Goal: Information Seeking & Learning: Learn about a topic

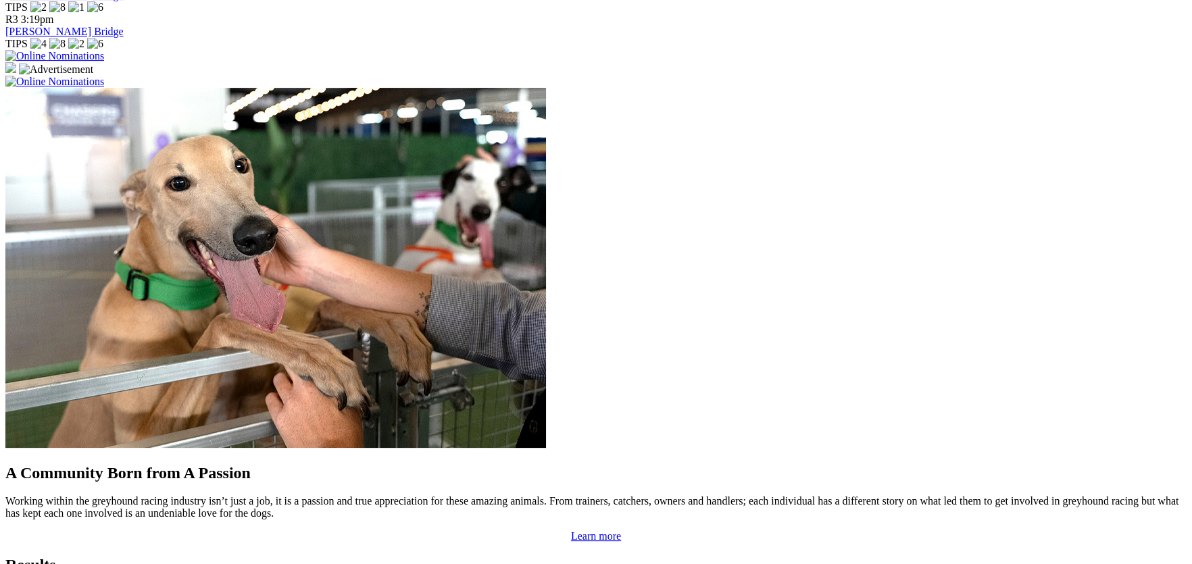
scroll to position [995, 0]
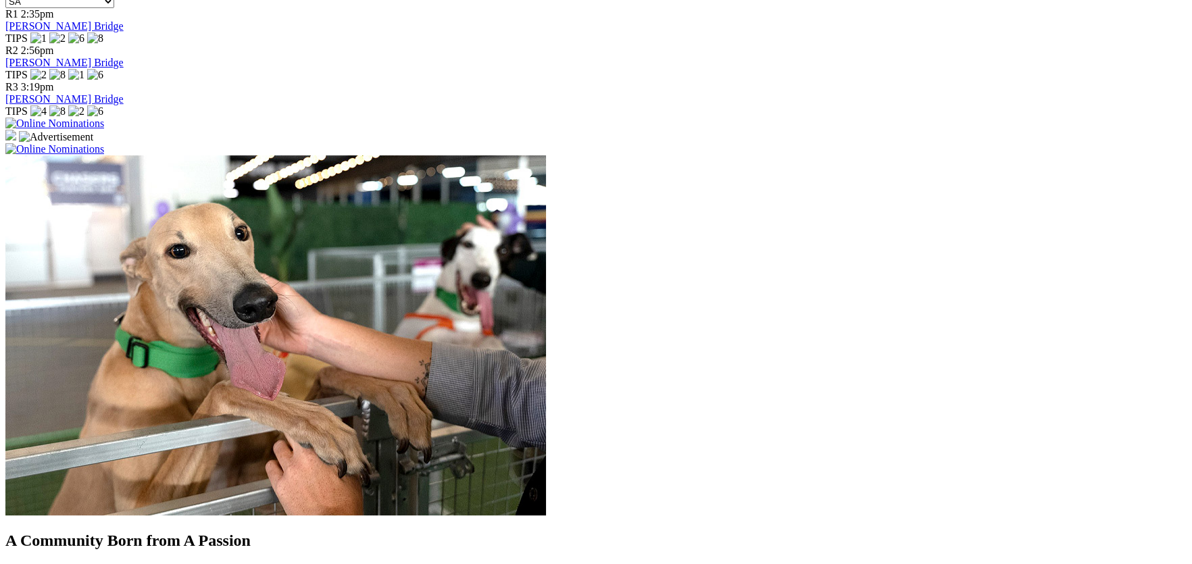
scroll to position [941, 0]
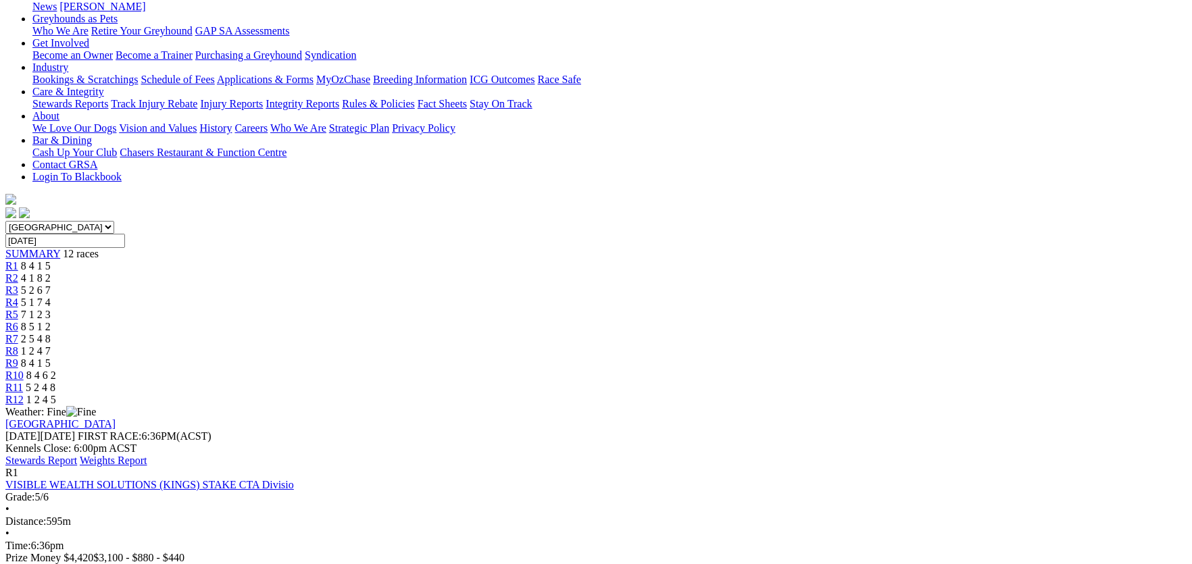
scroll to position [270, 0]
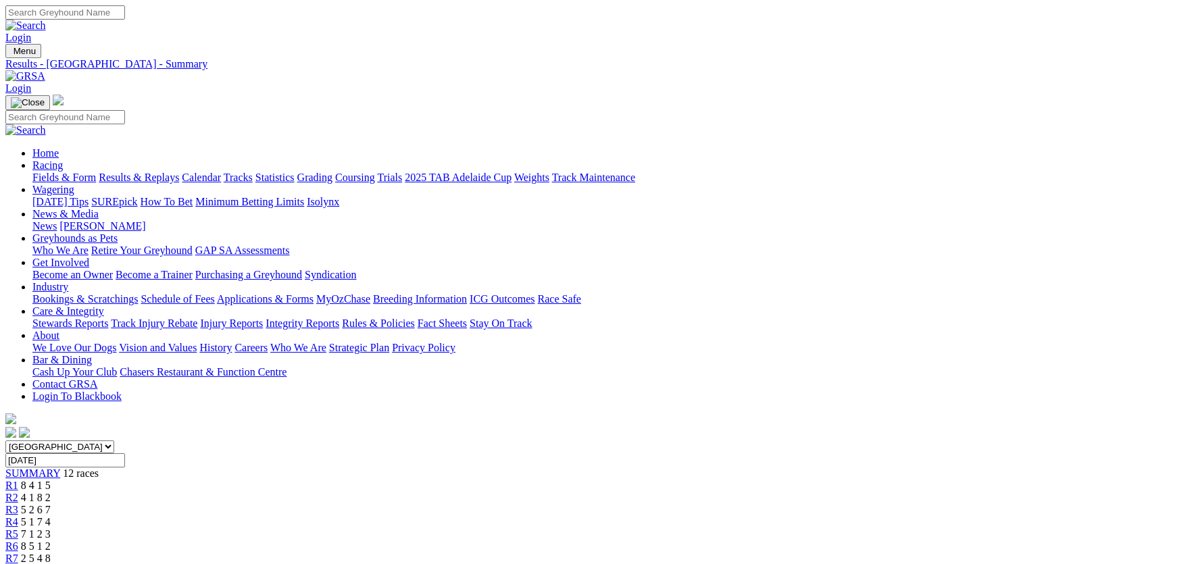
click at [339, 318] on link "Integrity Reports" at bounding box center [303, 323] width 74 height 11
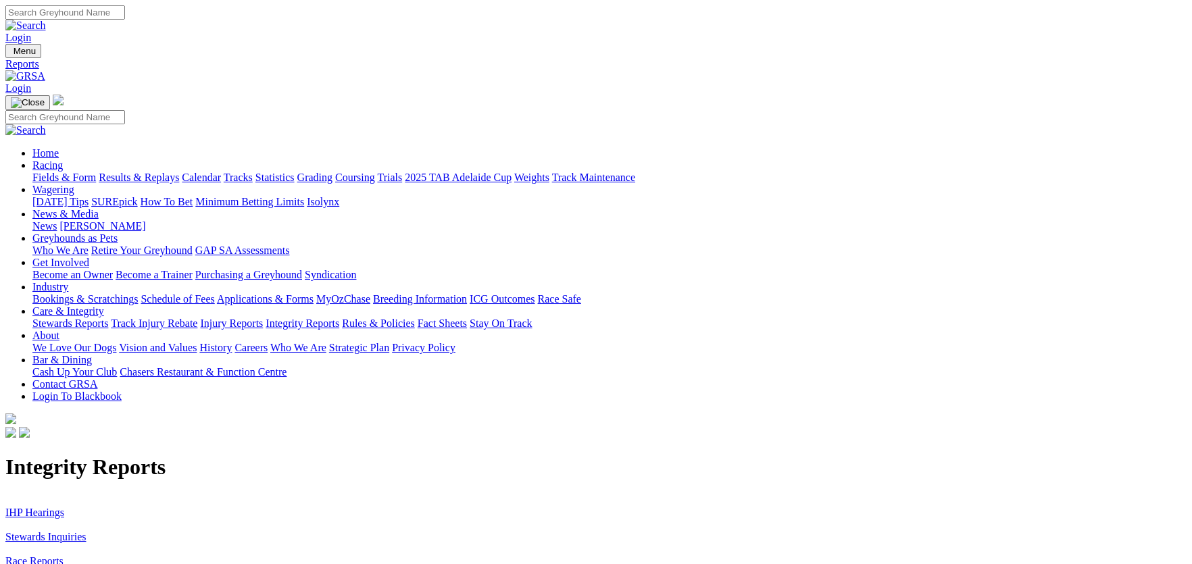
click at [64, 507] on link "IHP Hearings" at bounding box center [34, 512] width 59 height 11
click at [86, 531] on link "Stewards Inquiries" at bounding box center [45, 536] width 81 height 11
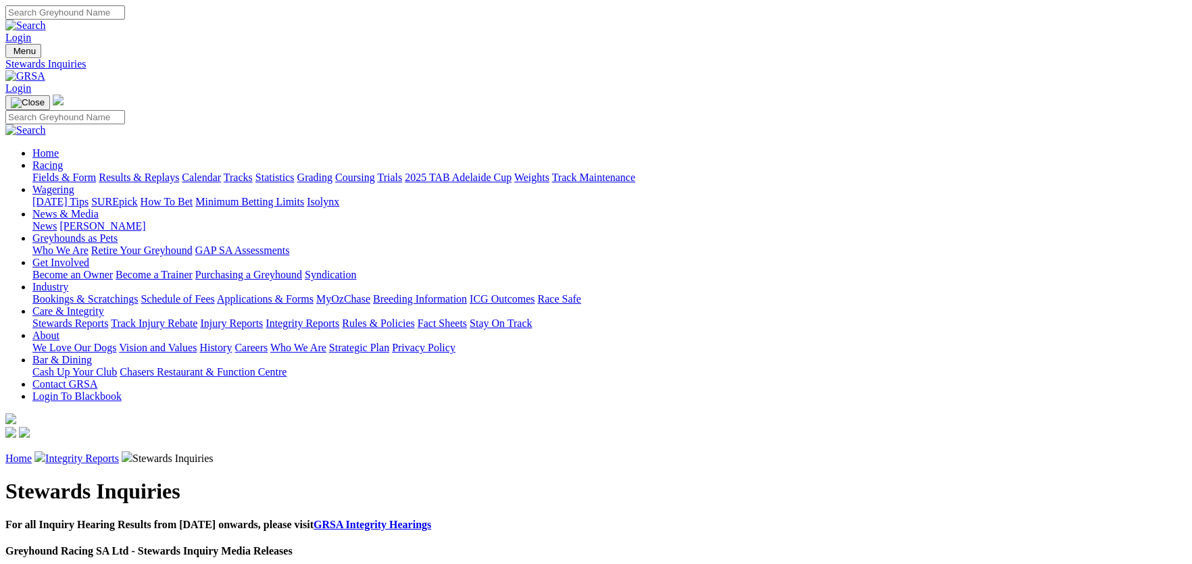
scroll to position [1047, 0]
